Goal: Consume media (video, audio): Consume media (video, audio)

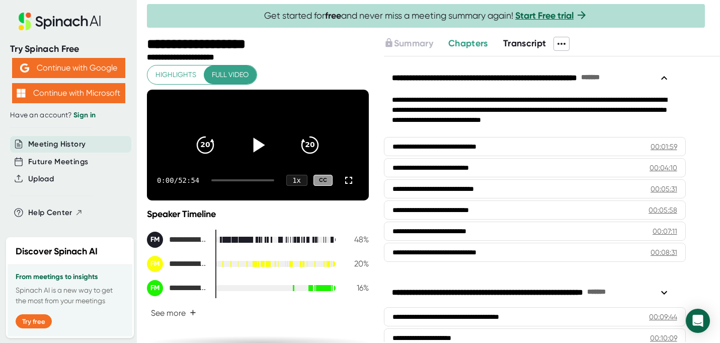
click at [257, 148] on icon at bounding box center [260, 144] width 12 height 15
click at [345, 186] on icon at bounding box center [349, 180] width 12 height 12
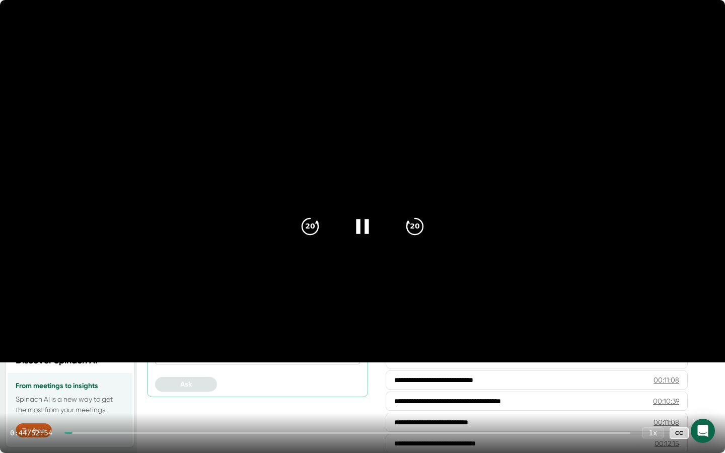
click at [98, 342] on div at bounding box center [347, 433] width 566 height 2
click at [124, 342] on div "2:56 / 52:54 1 x CC" at bounding box center [362, 433] width 725 height 40
click at [124, 342] on div at bounding box center [347, 433] width 566 height 2
click at [163, 342] on div "5:19 / 52:54 1 x CC" at bounding box center [362, 433] width 725 height 40
click at [155, 342] on div at bounding box center [347, 433] width 566 height 2
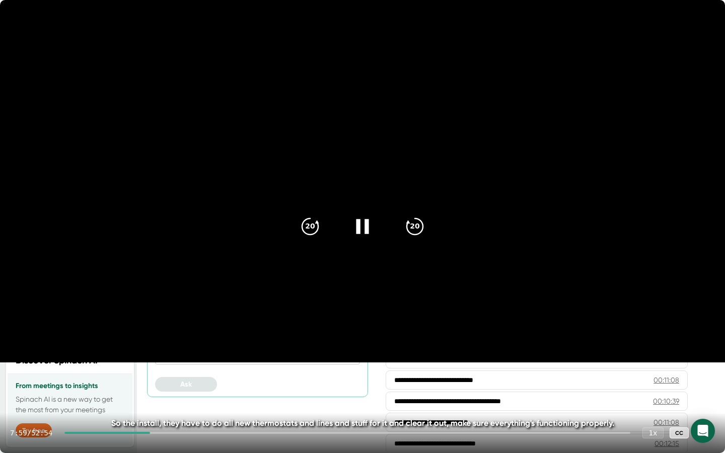
click at [180, 342] on div at bounding box center [347, 433] width 566 height 2
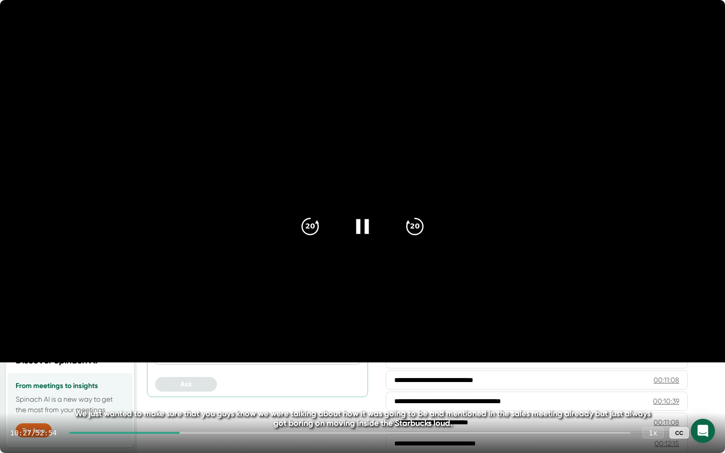
drag, startPoint x: 187, startPoint y: 434, endPoint x: 177, endPoint y: 434, distance: 10.1
click at [177, 342] on div "10:27 / 52:54 1 x CC" at bounding box center [362, 433] width 725 height 40
click at [177, 342] on div "10:28 / 52:54 1 x CC" at bounding box center [362, 433] width 725 height 40
click at [173, 342] on div at bounding box center [124, 433] width 111 height 2
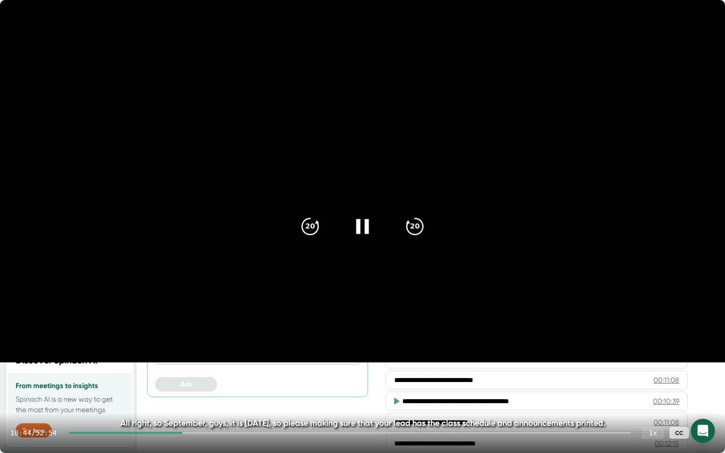
click at [235, 342] on div "10:44 / 52:54 1 x CC" at bounding box center [362, 433] width 725 height 40
click at [235, 342] on div "10:45 / 52:54 1 x CC" at bounding box center [362, 433] width 725 height 40
drag, startPoint x: 190, startPoint y: 434, endPoint x: 223, endPoint y: 434, distance: 33.7
click at [223, 342] on div "10:47 / 52:54 1 x CC" at bounding box center [362, 433] width 725 height 40
click at [223, 342] on div "10:48 / 52:54 1 x CC" at bounding box center [362, 433] width 725 height 40
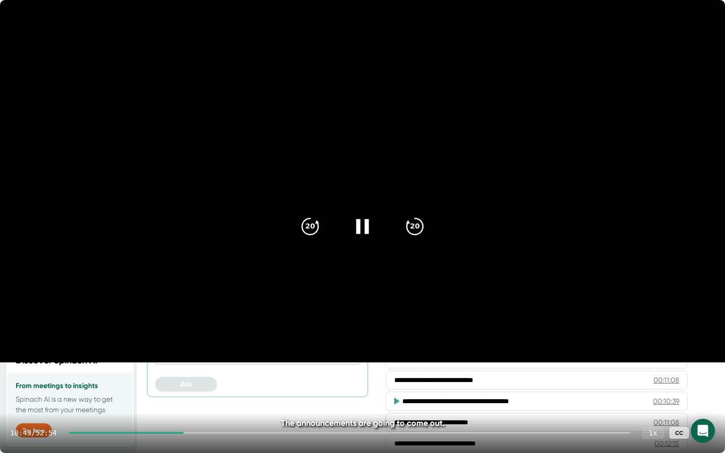
click at [223, 342] on div "10:49 / 52:54 1 x CC" at bounding box center [362, 433] width 725 height 40
click at [224, 342] on div at bounding box center [349, 433] width 561 height 2
click at [263, 342] on div at bounding box center [349, 433] width 561 height 2
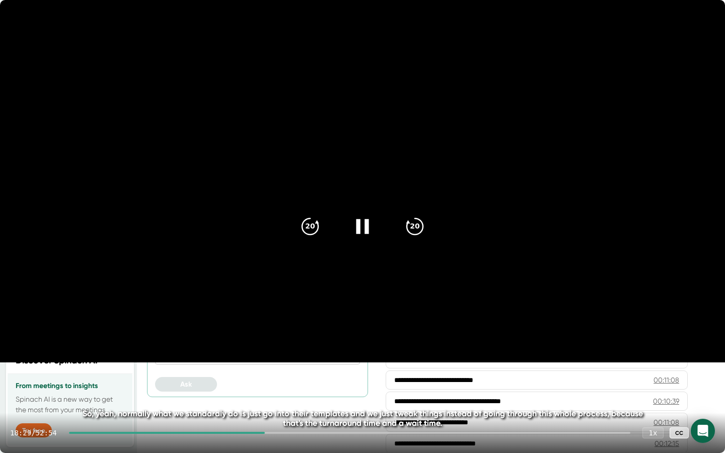
click at [299, 342] on div at bounding box center [349, 433] width 561 height 2
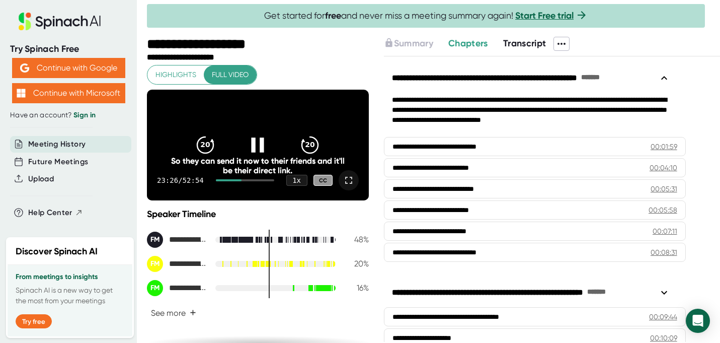
click at [253, 153] on icon at bounding box center [257, 144] width 25 height 25
